Goal: Navigation & Orientation: Find specific page/section

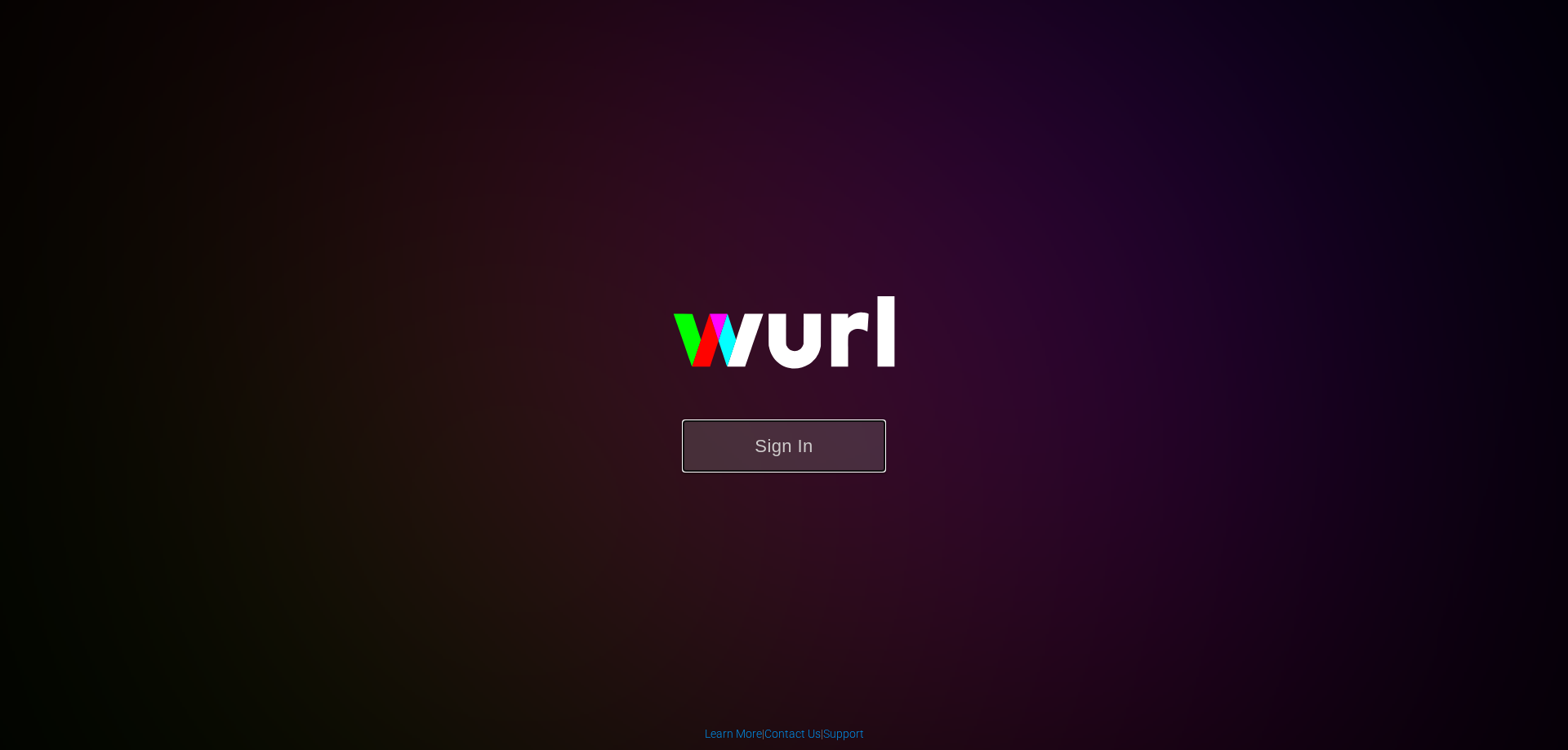
click at [810, 437] on button "Sign In" at bounding box center [784, 445] width 204 height 53
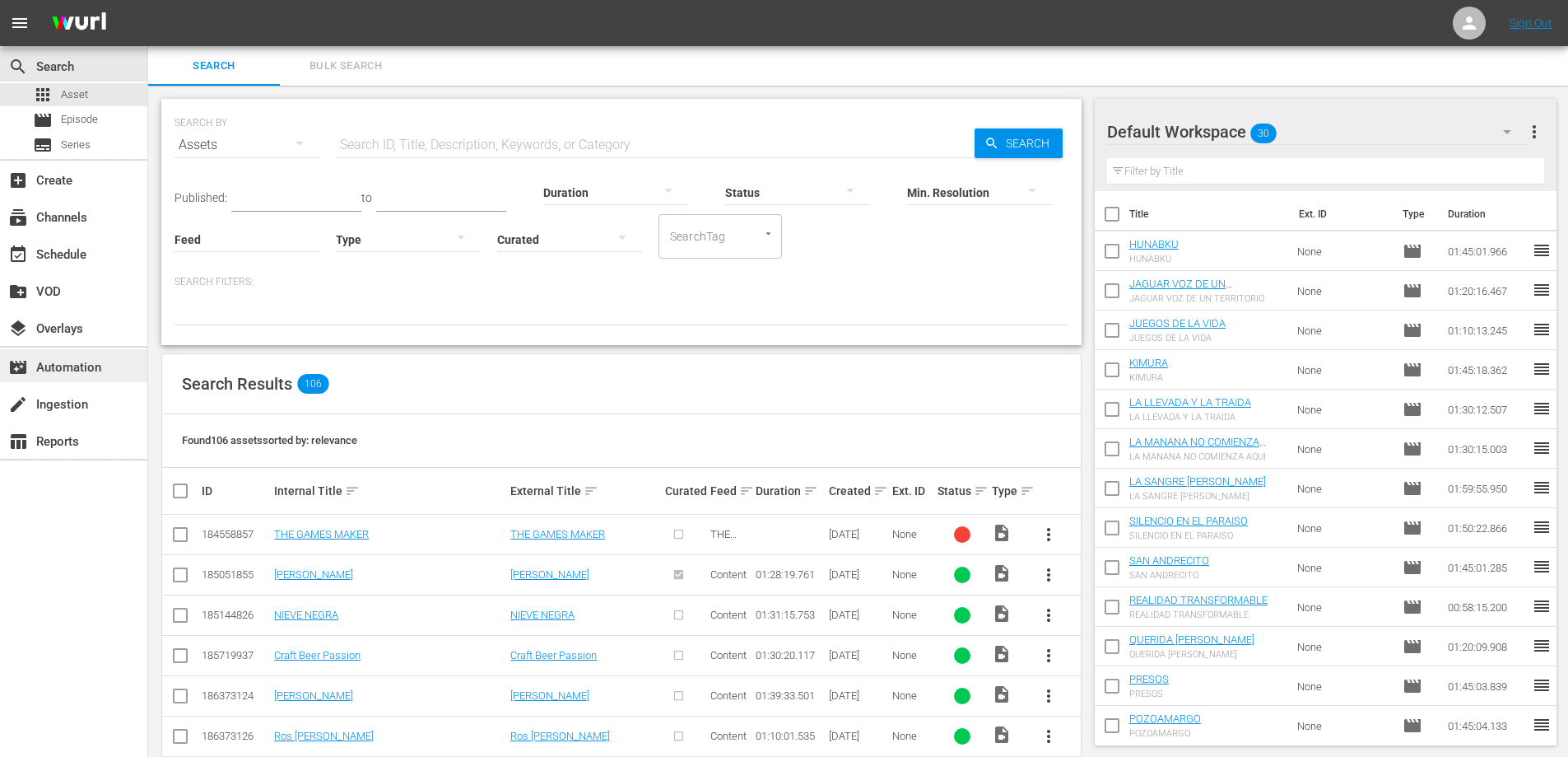
click at [78, 365] on div "movie_filter Automation" at bounding box center [46, 365] width 92 height 15
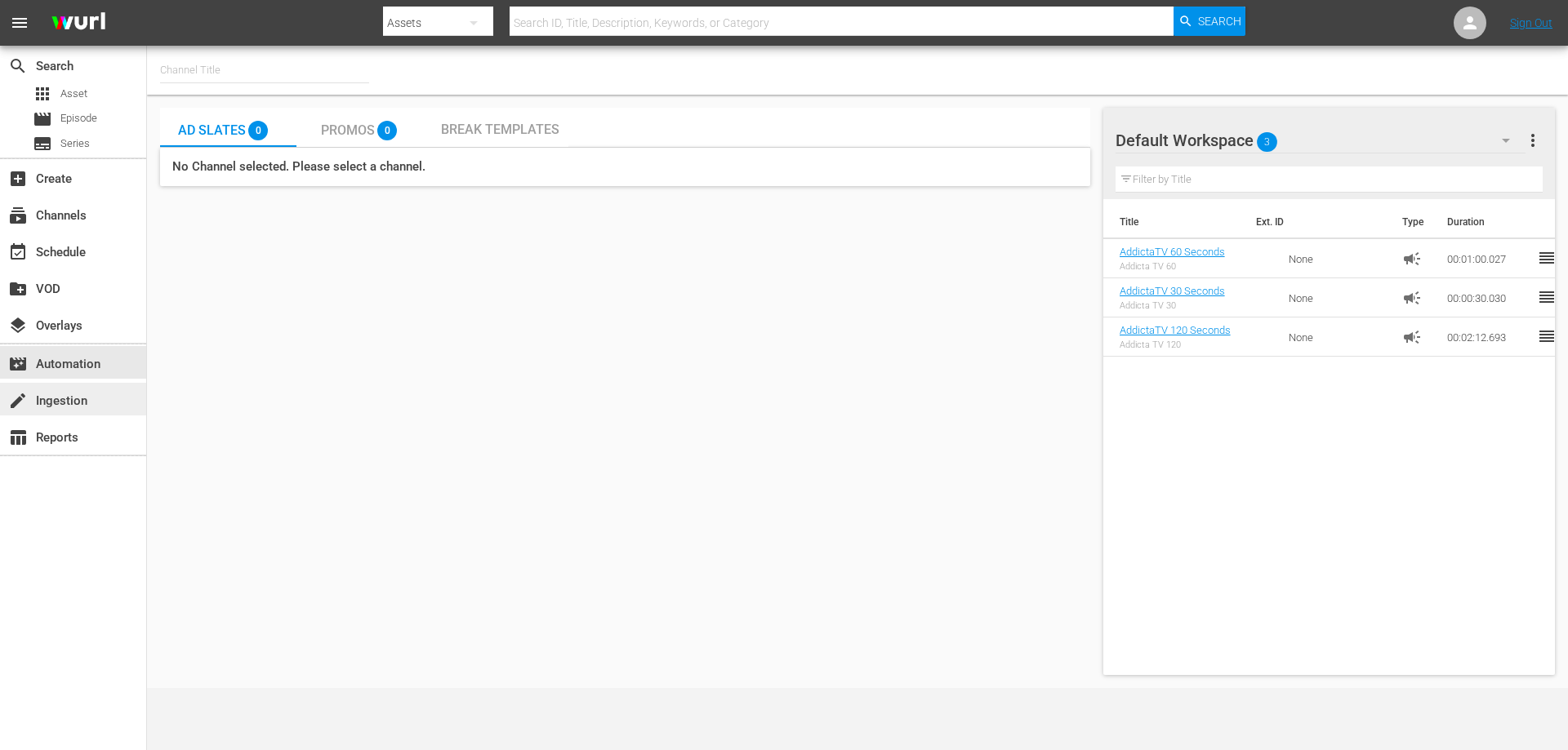
click at [76, 400] on div "create Ingestion" at bounding box center [45, 398] width 91 height 15
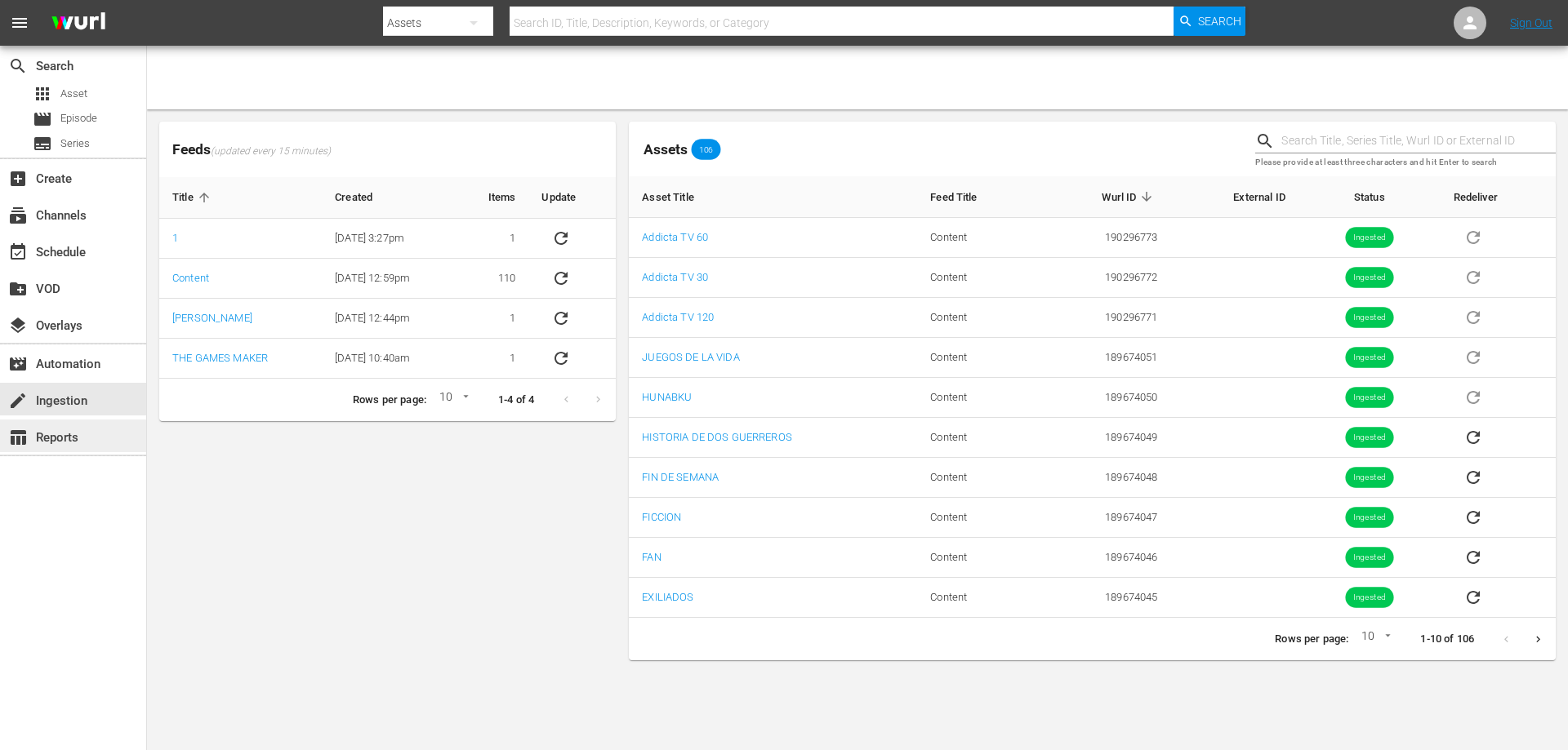
click at [67, 442] on div "table_chart Reports" at bounding box center [45, 435] width 91 height 15
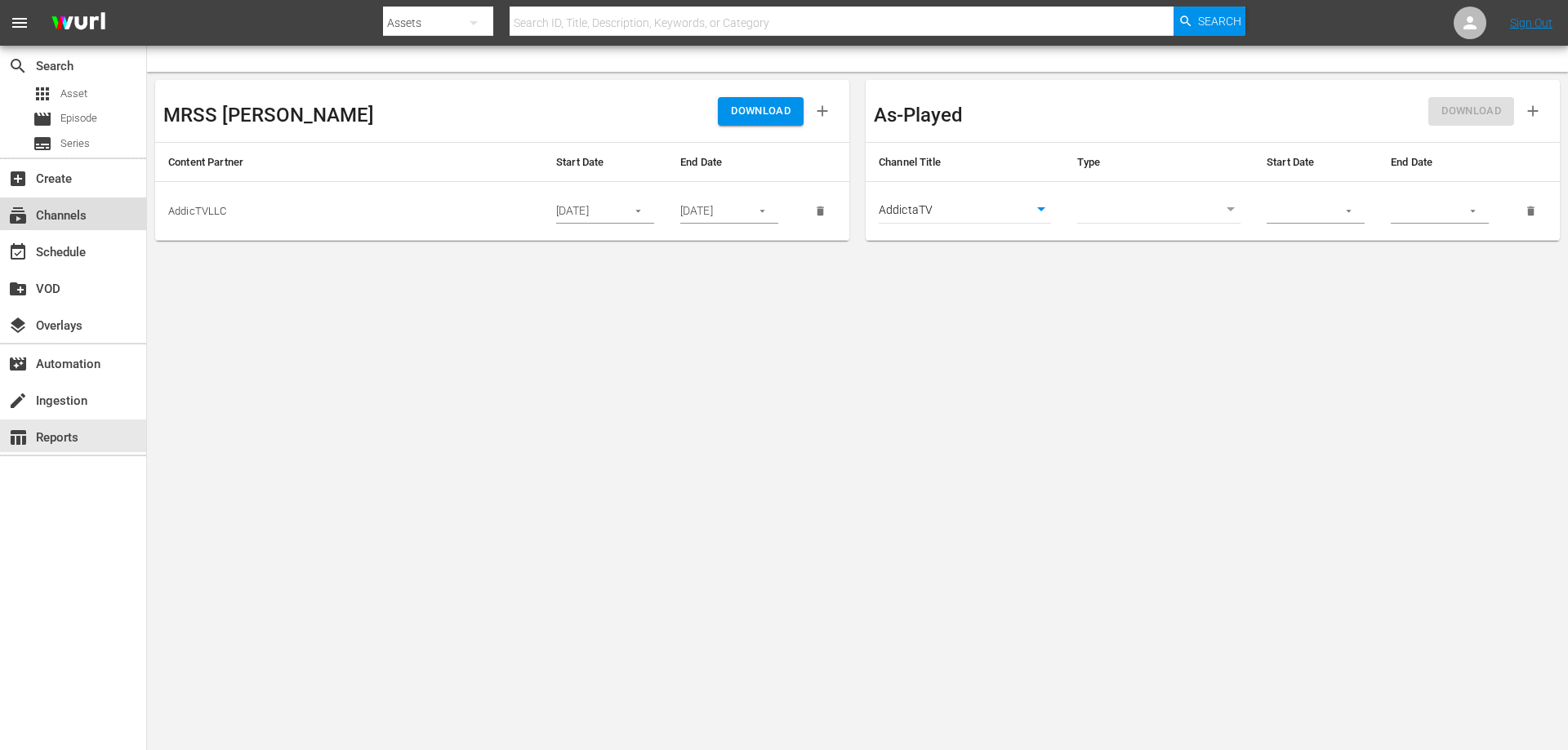
click at [61, 219] on div "subscriptions Channels" at bounding box center [45, 213] width 91 height 15
